Goal: Information Seeking & Learning: Learn about a topic

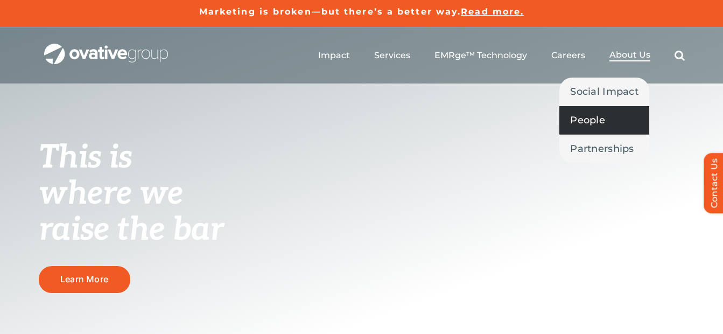
click at [600, 116] on span "People" at bounding box center [587, 120] width 35 height 15
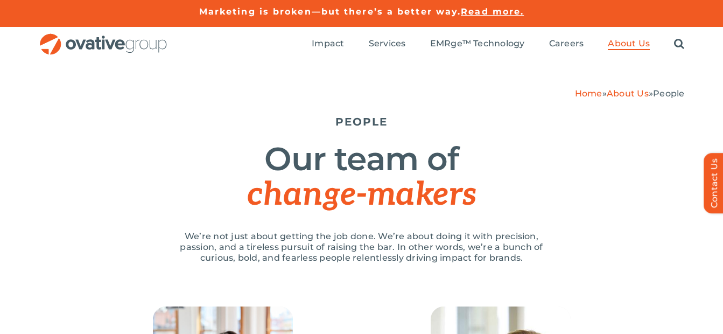
click at [37, 114] on div "Home » About Us » People PEOPLE Our team of change-makers We’re not just about …" at bounding box center [361, 183] width 723 height 245
click at [36, 114] on div "Home » About Us » People PEOPLE Our team of change-makers We’re not just about …" at bounding box center [361, 183] width 723 height 245
click at [26, 124] on div "Home » About Us » People PEOPLE Our team of change-makers We’re not just about …" at bounding box center [361, 183] width 723 height 245
click at [22, 131] on div "Home » About Us » People PEOPLE Our team of change-makers We’re not just about …" at bounding box center [361, 183] width 723 height 245
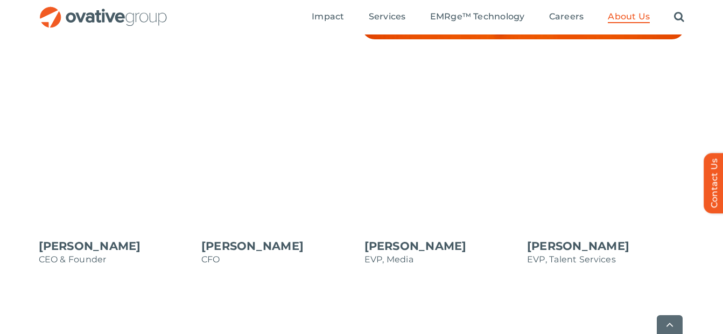
scroll to position [915, 0]
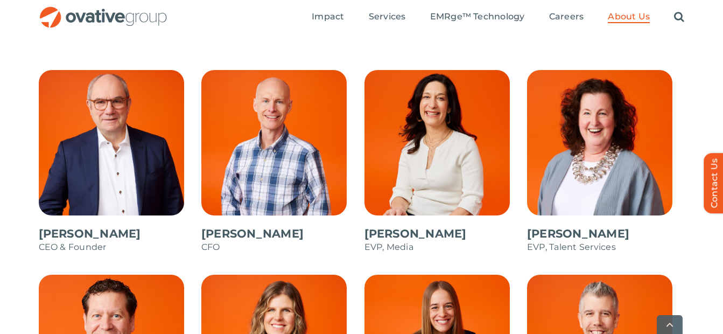
click at [18, 155] on div "Dale Nitschke CEO & Founder Steve Benson CFO Annie Zipfel EVP, Media Bonnie Gro…" at bounding box center [361, 307] width 723 height 475
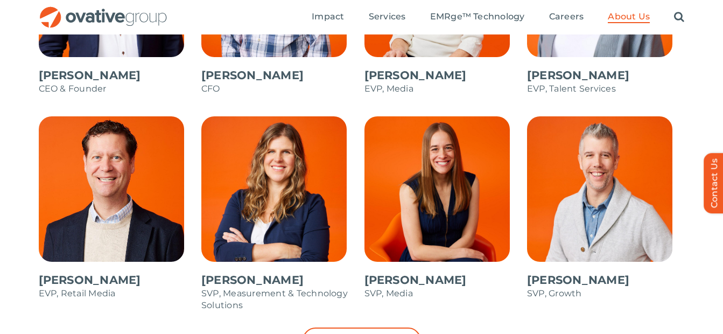
scroll to position [969, 0]
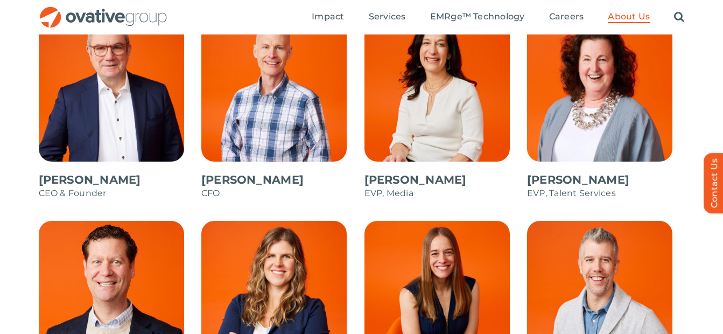
click at [20, 150] on div "Dale Nitschke CEO & Founder Steve Benson CFO Annie Zipfel EVP, Media Bonnie Gro…" at bounding box center [361, 253] width 723 height 475
click at [15, 100] on div "Dale Nitschke CEO & Founder Steve Benson CFO Annie Zipfel EVP, Media Bonnie Gro…" at bounding box center [361, 253] width 723 height 475
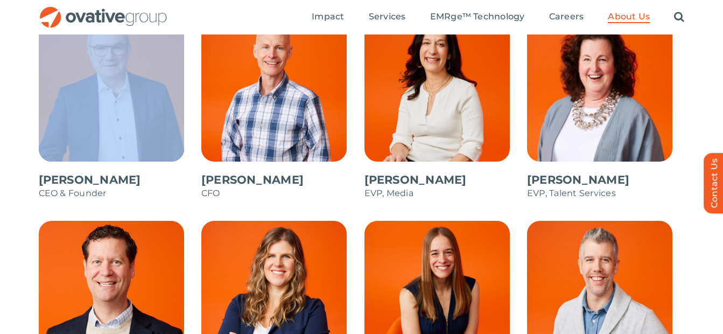
drag, startPoint x: 27, startPoint y: 185, endPoint x: 97, endPoint y: 181, distance: 70.1
click at [97, 181] on div "Dale Nitschke CEO & Founder Steve Benson CFO Annie Zipfel EVP, Media Bonnie Gro…" at bounding box center [361, 253] width 723 height 475
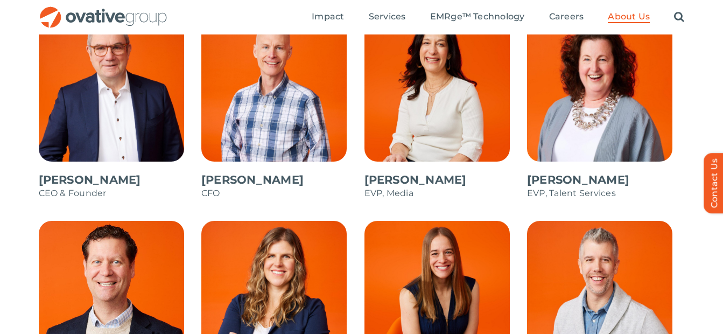
click at [3, 190] on div "Dale Nitschke CEO & Founder Steve Benson CFO Annie Zipfel EVP, Media Bonnie Gro…" at bounding box center [361, 253] width 723 height 475
click at [39, 178] on span at bounding box center [118, 113] width 158 height 194
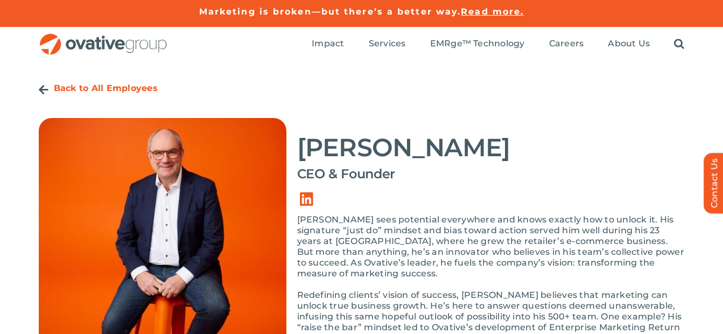
click at [40, 92] on link "Link to https://ovative.com/about-us/people/" at bounding box center [44, 90] width 10 height 11
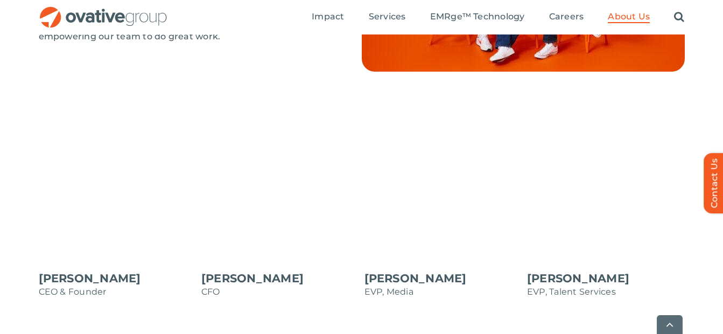
scroll to position [969, 0]
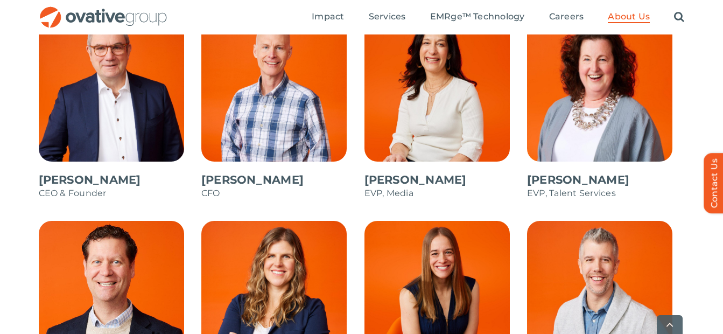
click at [234, 138] on span at bounding box center [280, 113] width 158 height 194
click at [396, 127] on span at bounding box center [443, 113] width 158 height 194
click at [588, 99] on span at bounding box center [606, 113] width 158 height 194
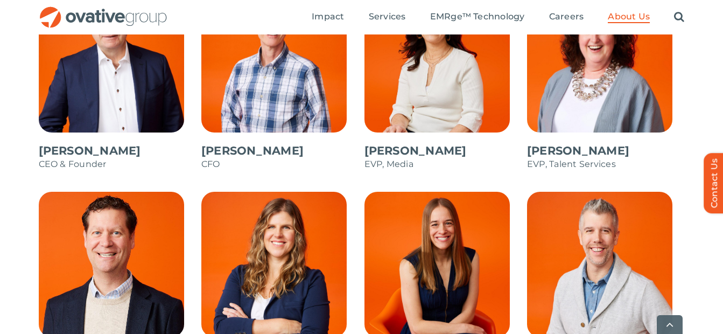
scroll to position [1130, 0]
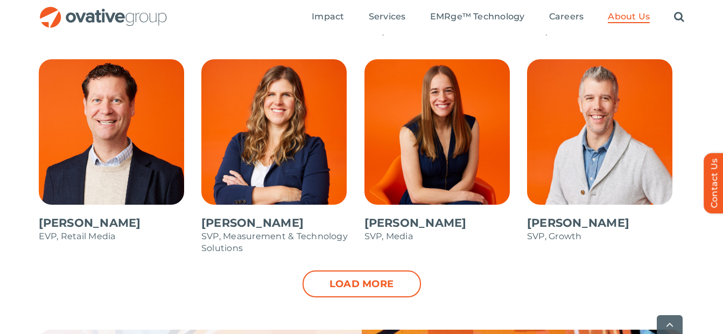
click at [244, 164] on span at bounding box center [280, 162] width 158 height 206
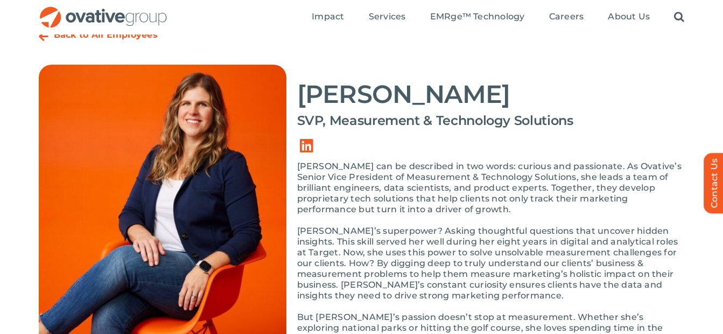
scroll to position [54, 0]
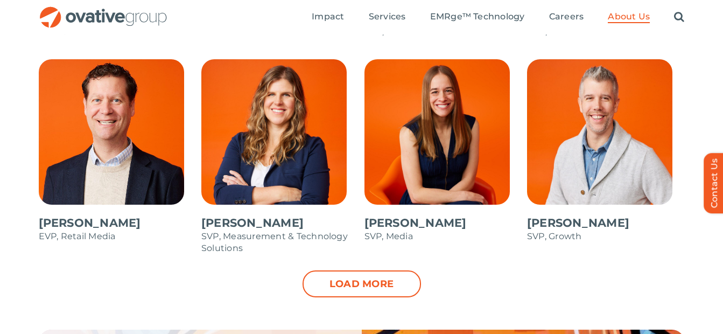
click at [422, 177] on span at bounding box center [443, 156] width 158 height 194
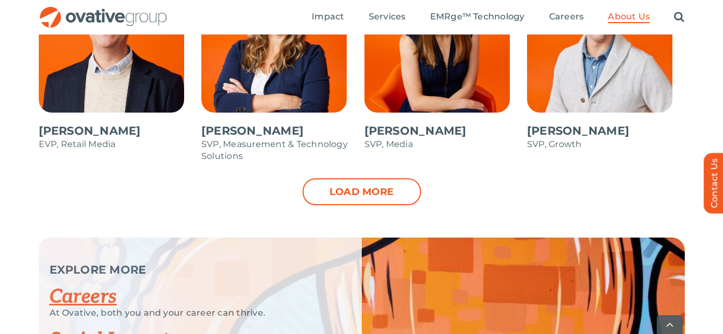
scroll to position [1238, 0]
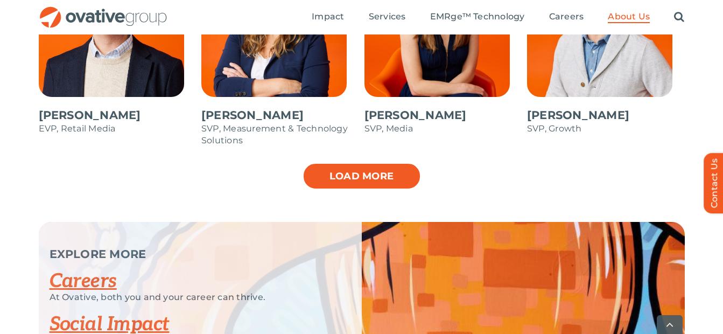
click at [359, 188] on link "Load more" at bounding box center [362, 176] width 118 height 27
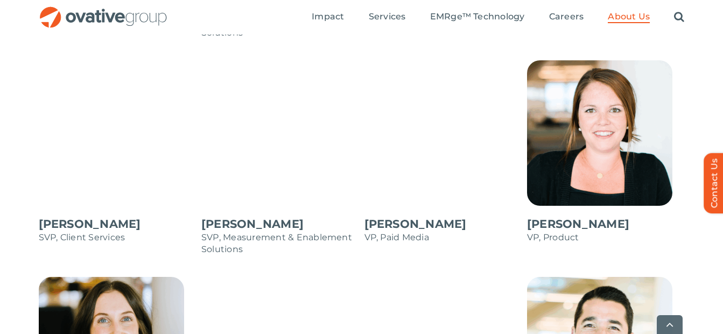
scroll to position [1400, 0]
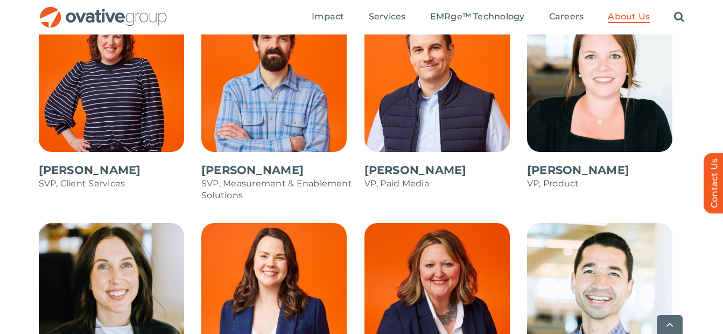
click at [376, 92] on span at bounding box center [443, 103] width 158 height 194
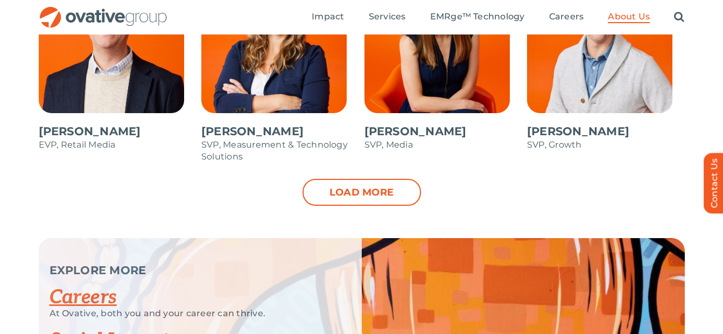
scroll to position [1184, 0]
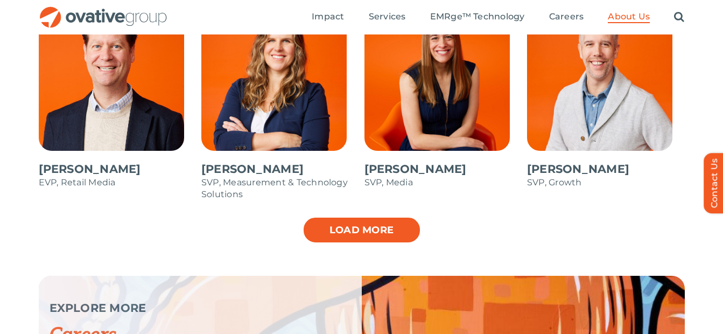
click at [353, 231] on link "Load more" at bounding box center [362, 229] width 118 height 27
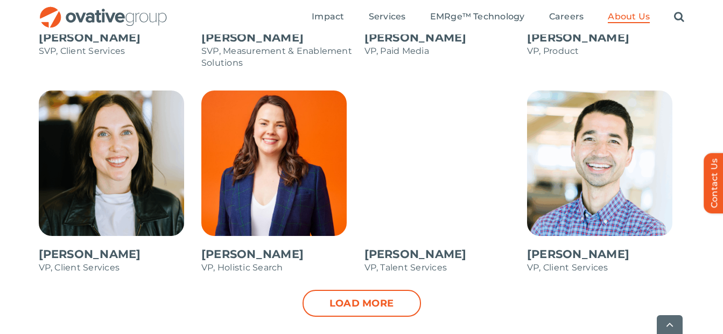
scroll to position [1669, 0]
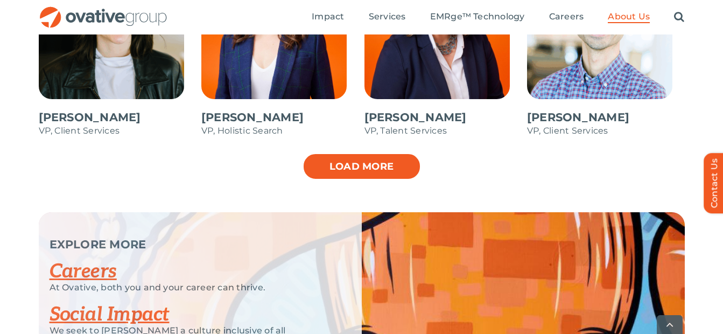
click at [366, 174] on link "Load more" at bounding box center [362, 166] width 118 height 27
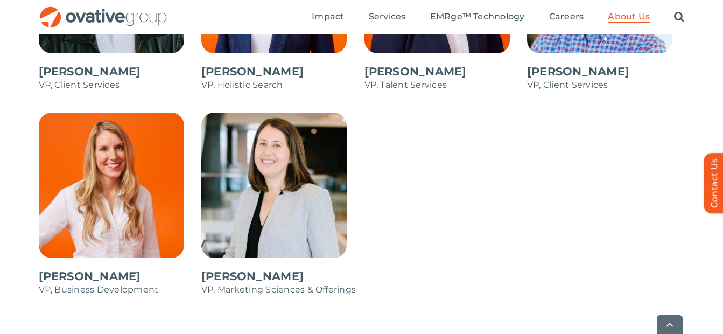
scroll to position [1776, 0]
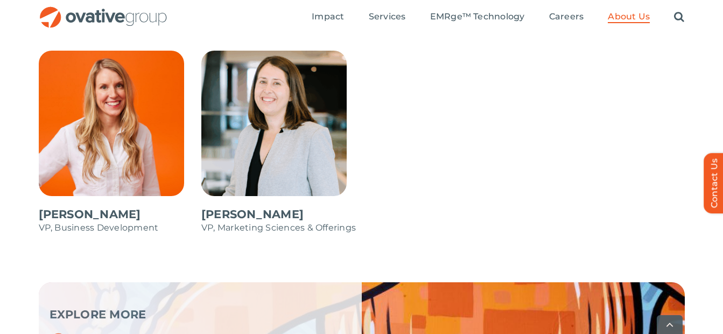
click at [255, 150] on span at bounding box center [280, 148] width 158 height 194
